Goal: Task Accomplishment & Management: Use online tool/utility

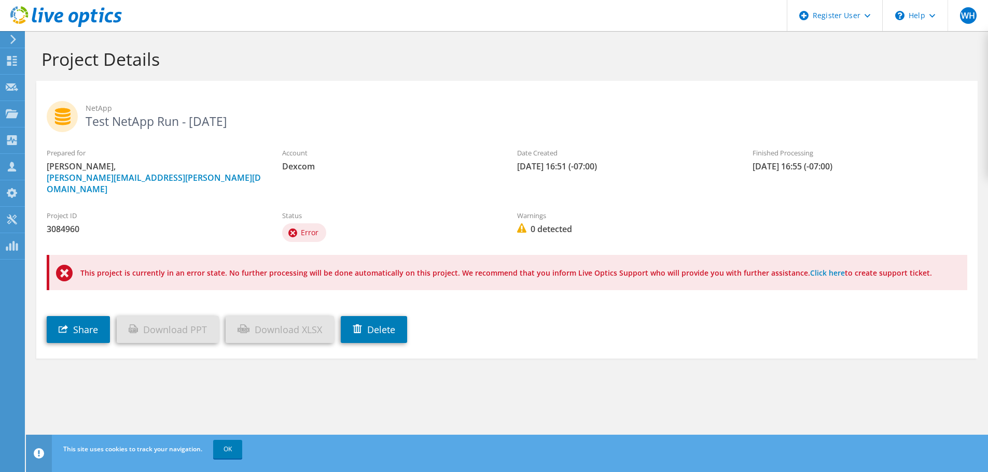
click at [313, 268] on p "This project is currently in an error state. No further processing will be done…" at bounding box center [513, 273] width 866 height 11
click at [361, 268] on p "This project is currently in an error state. No further processing will be done…" at bounding box center [513, 273] width 866 height 11
click at [66, 265] on icon at bounding box center [64, 273] width 17 height 17
click at [295, 229] on use at bounding box center [292, 233] width 9 height 9
click at [454, 268] on p "This project is currently in an error state. No further processing will be done…" at bounding box center [513, 273] width 866 height 11
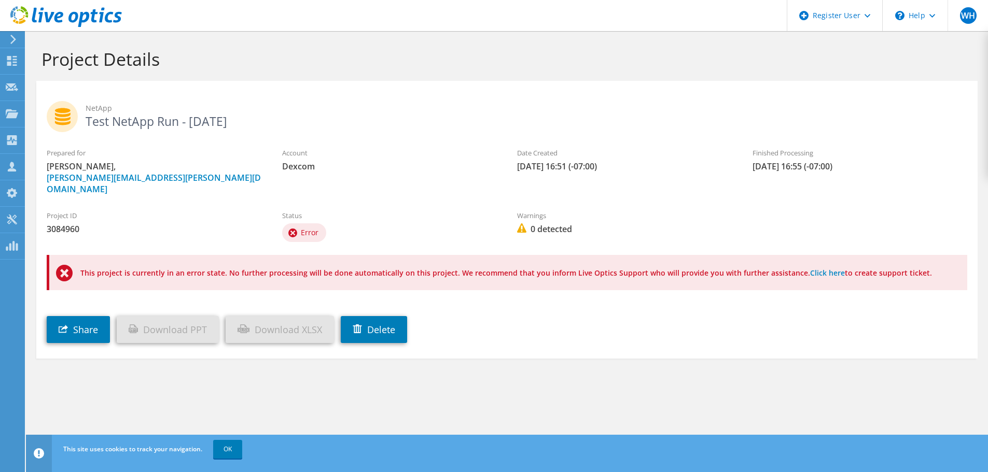
click at [290, 229] on use at bounding box center [292, 233] width 9 height 9
click at [235, 449] on link "OK" at bounding box center [227, 449] width 29 height 19
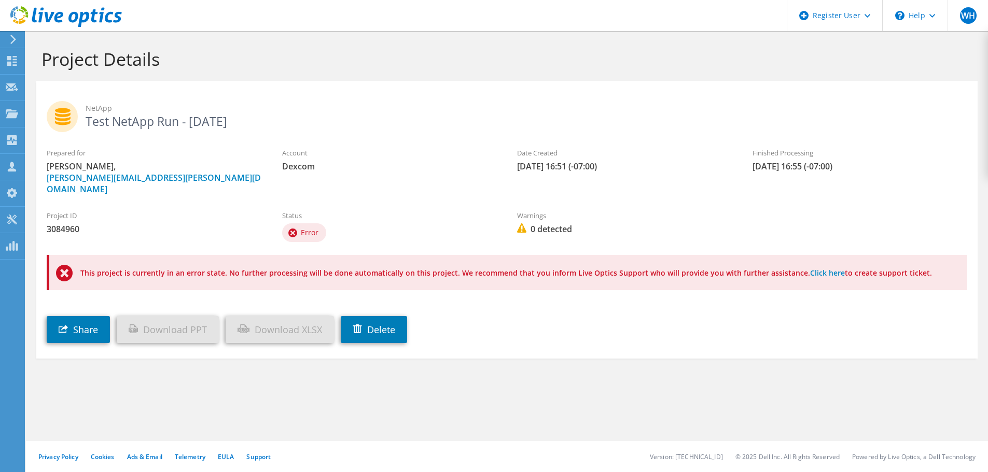
click at [686, 268] on p "This project is currently in an error state. No further processing will be done…" at bounding box center [513, 273] width 866 height 11
click at [561, 268] on p "This project is currently in an error state. No further processing will be done…" at bounding box center [513, 273] width 866 height 11
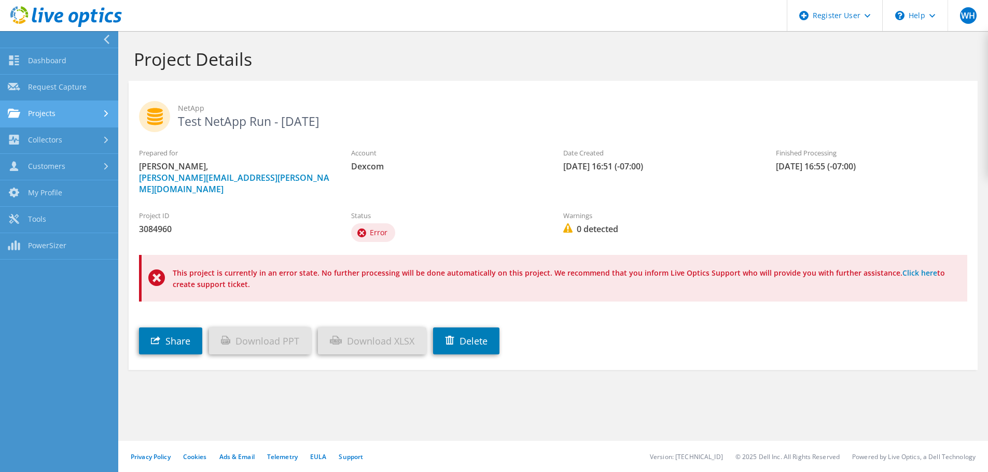
click at [93, 115] on link "Projects" at bounding box center [59, 114] width 118 height 26
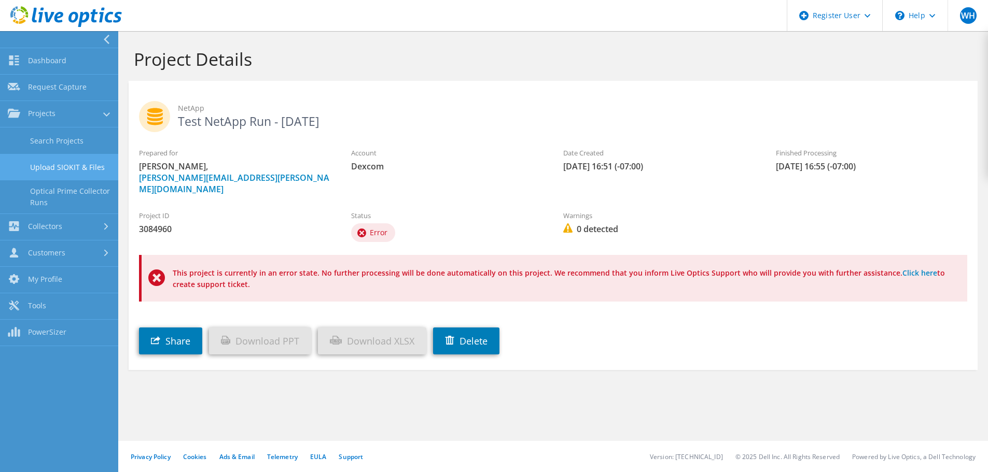
click at [93, 164] on link "Upload SIOKIT & Files" at bounding box center [59, 167] width 118 height 26
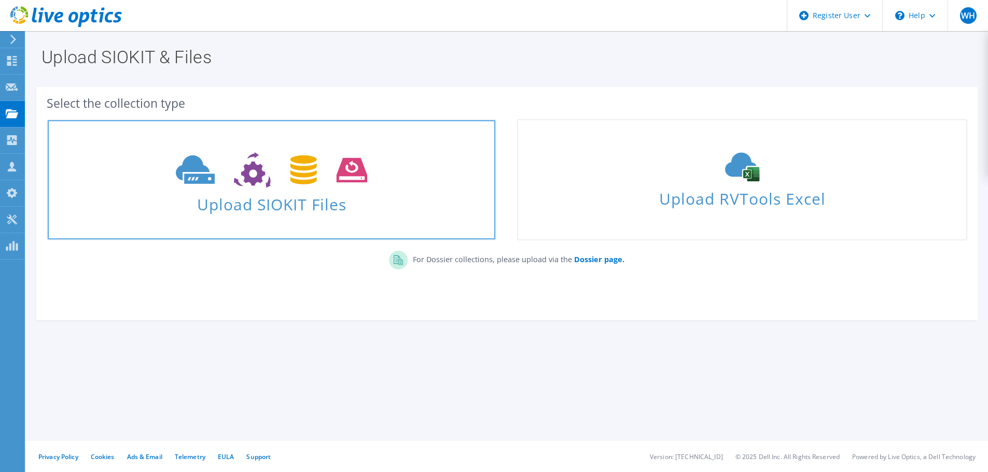
click at [214, 172] on icon at bounding box center [271, 170] width 191 height 36
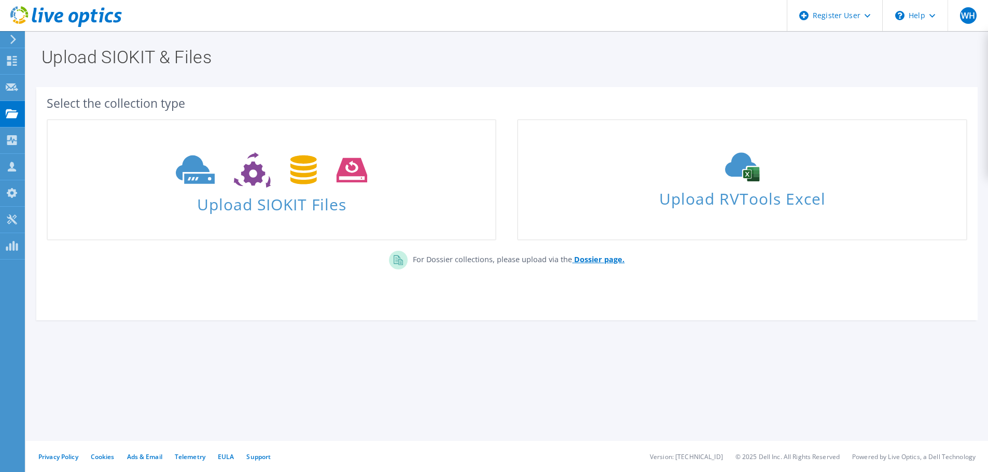
click at [586, 263] on b "Dossier page." at bounding box center [599, 260] width 50 height 10
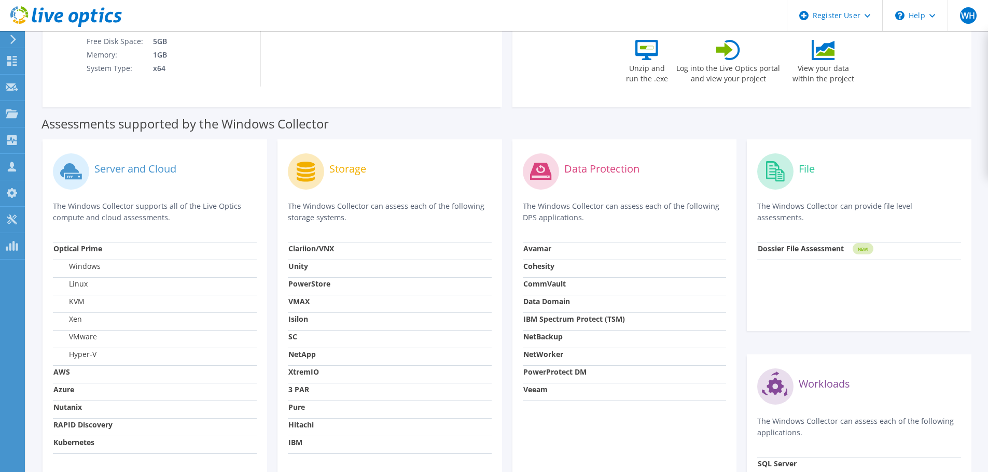
scroll to position [156, 0]
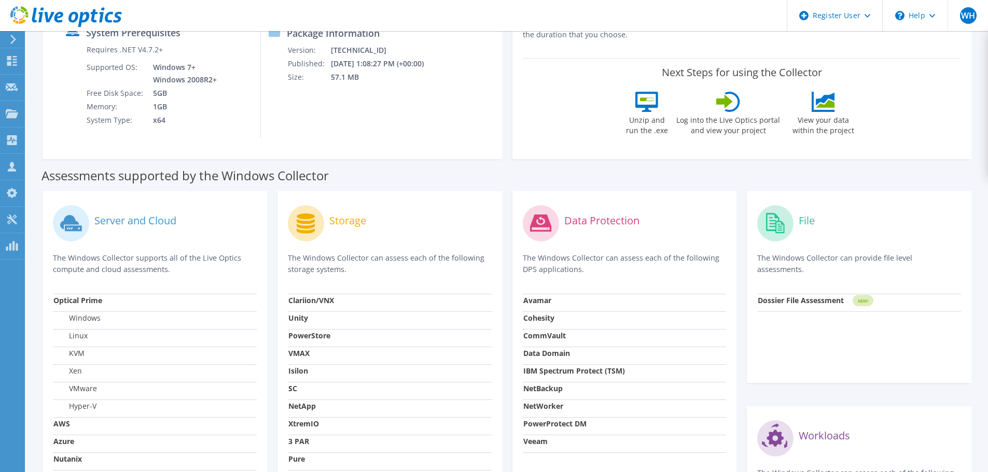
click at [779, 298] on strong "Dossier File Assessment" at bounding box center [801, 301] width 86 height 10
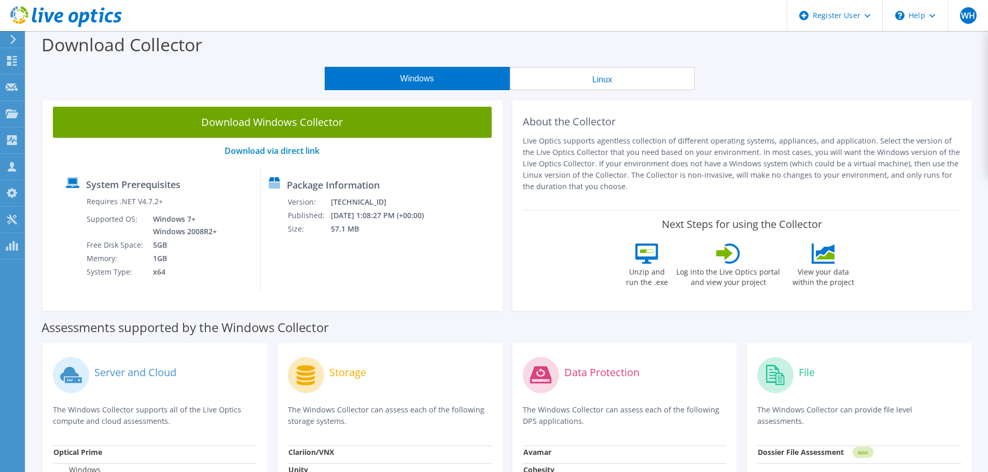
scroll to position [0, 0]
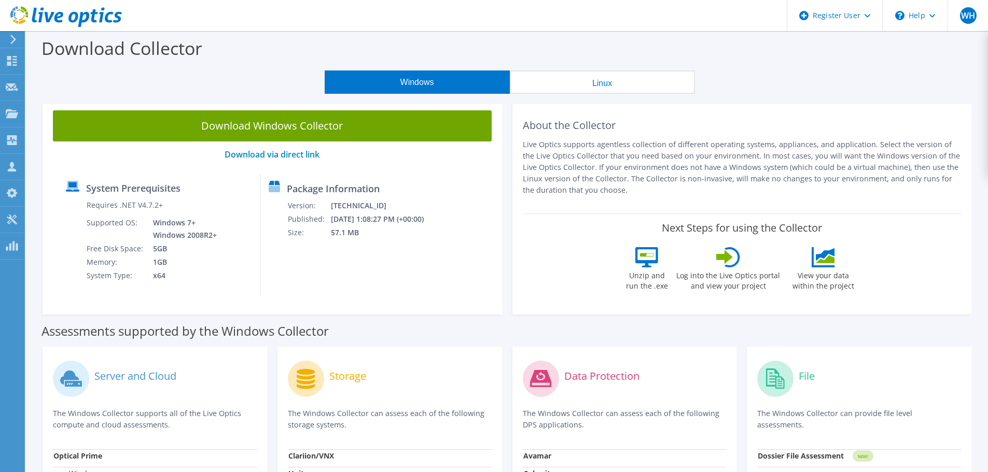
click at [614, 78] on button "Linux" at bounding box center [602, 82] width 185 height 23
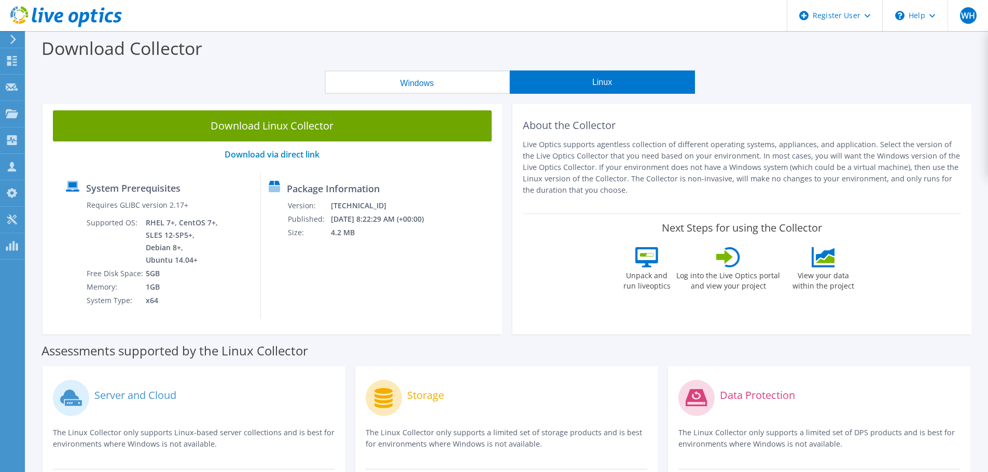
click at [444, 84] on button "Windows" at bounding box center [417, 82] width 185 height 23
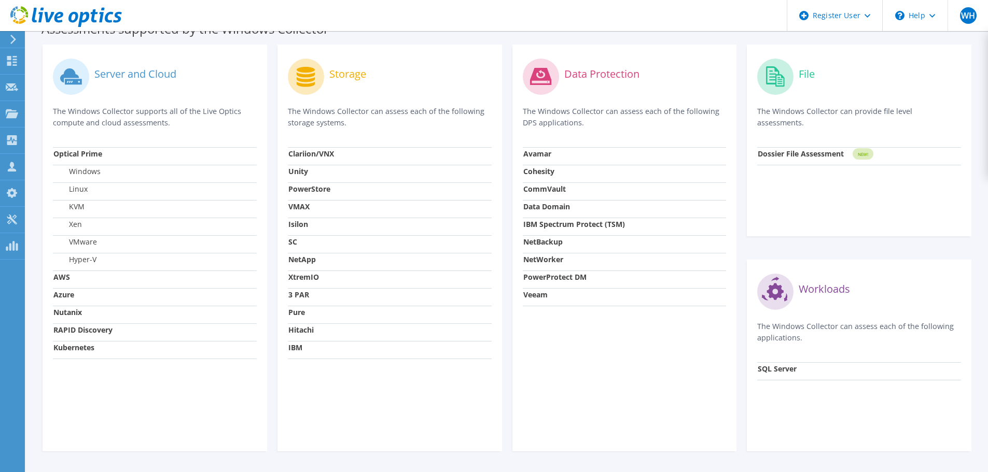
scroll to position [335, 0]
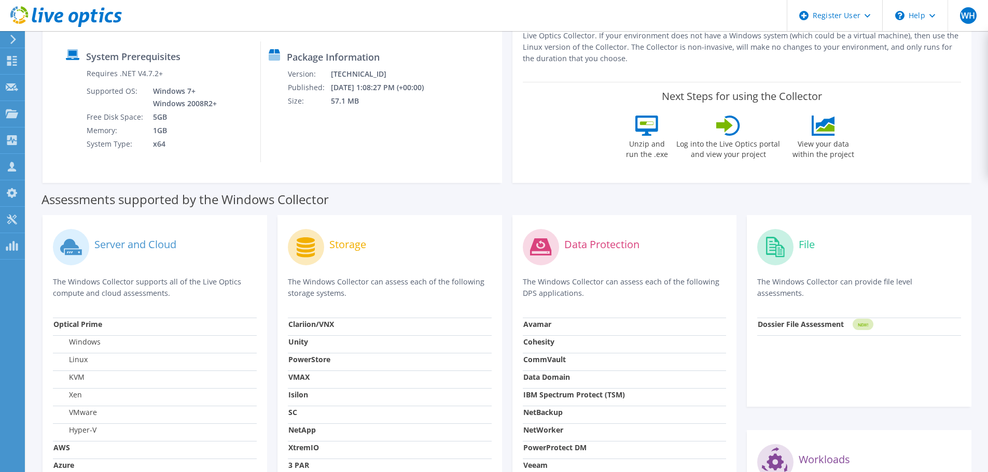
scroll to position [104, 0]
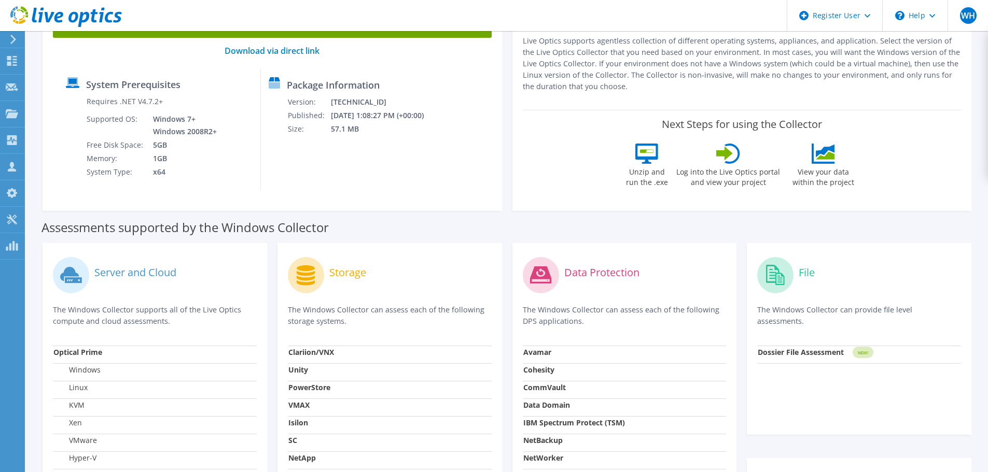
click at [802, 263] on div "File" at bounding box center [859, 275] width 204 height 43
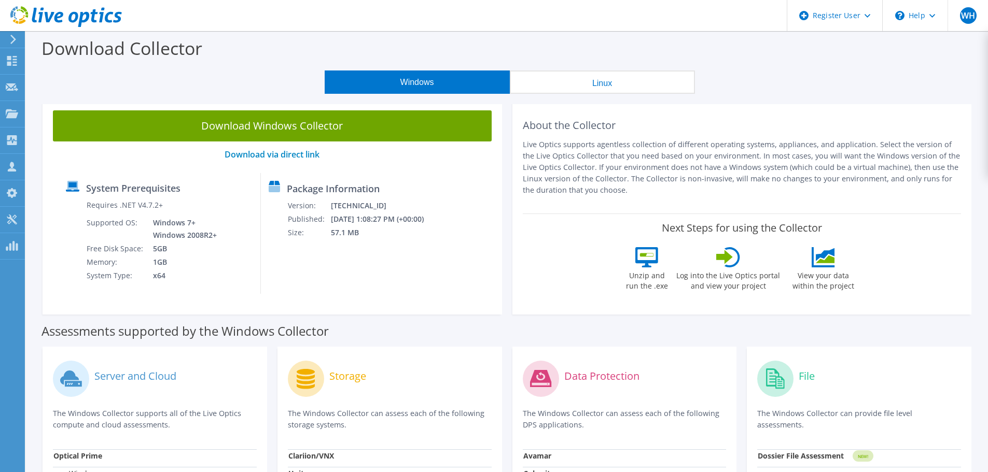
scroll to position [52, 0]
